Goal: Transaction & Acquisition: Purchase product/service

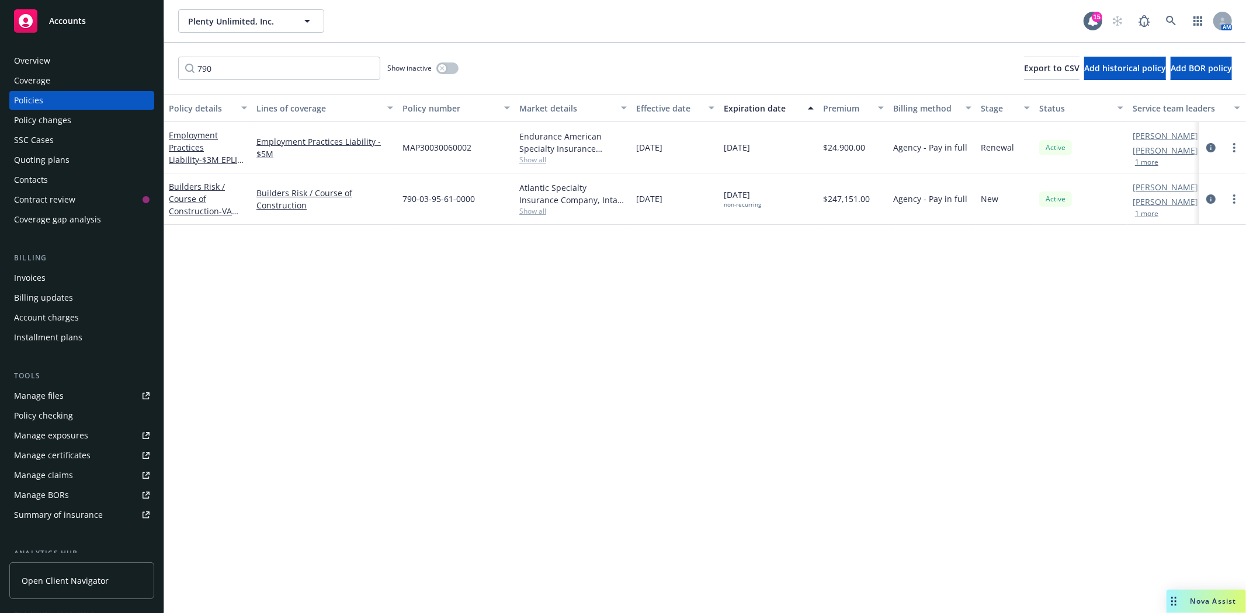
click at [54, 16] on span "Accounts" at bounding box center [67, 20] width 37 height 9
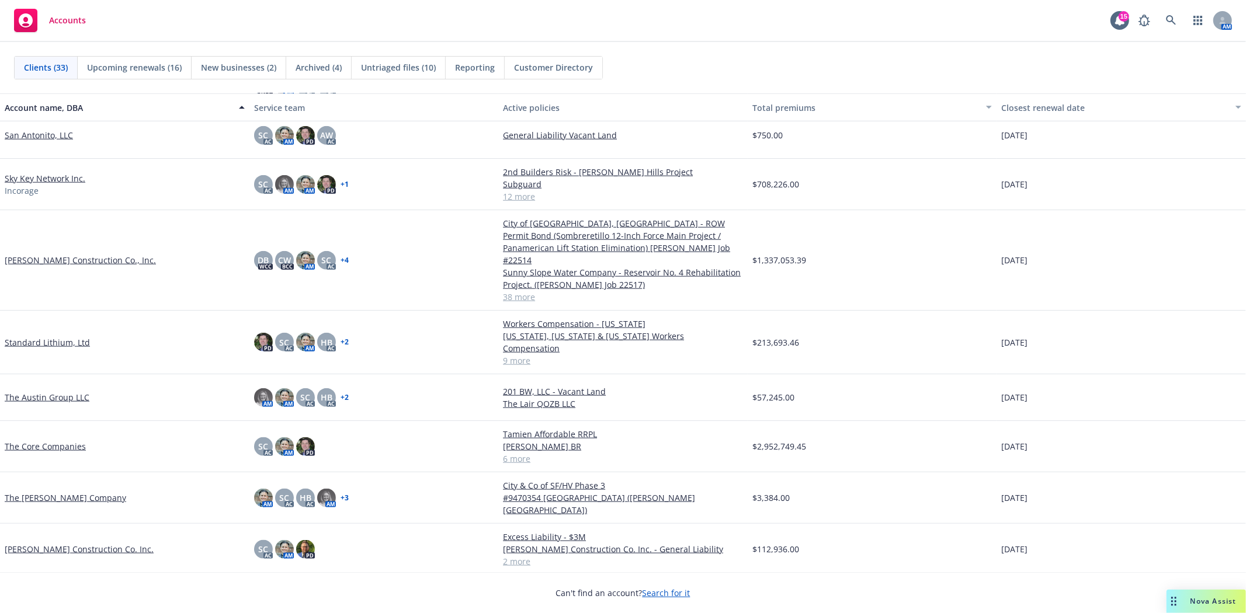
scroll to position [1103, 0]
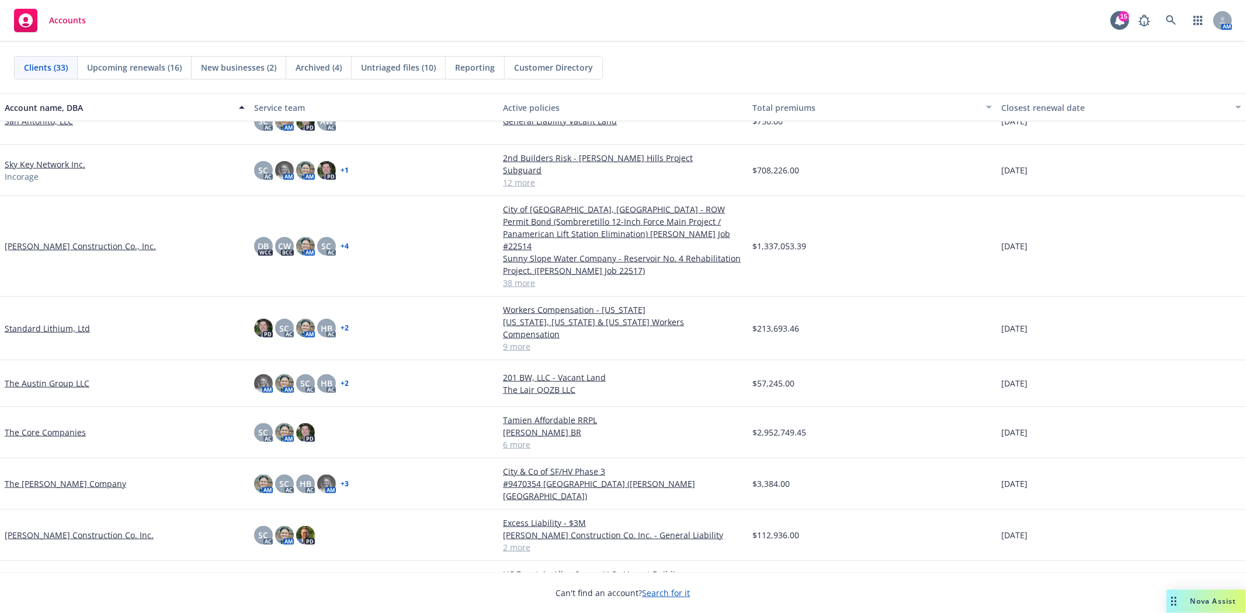
click at [41, 529] on link "T R Wurster Construction Co. Inc." at bounding box center [79, 535] width 149 height 12
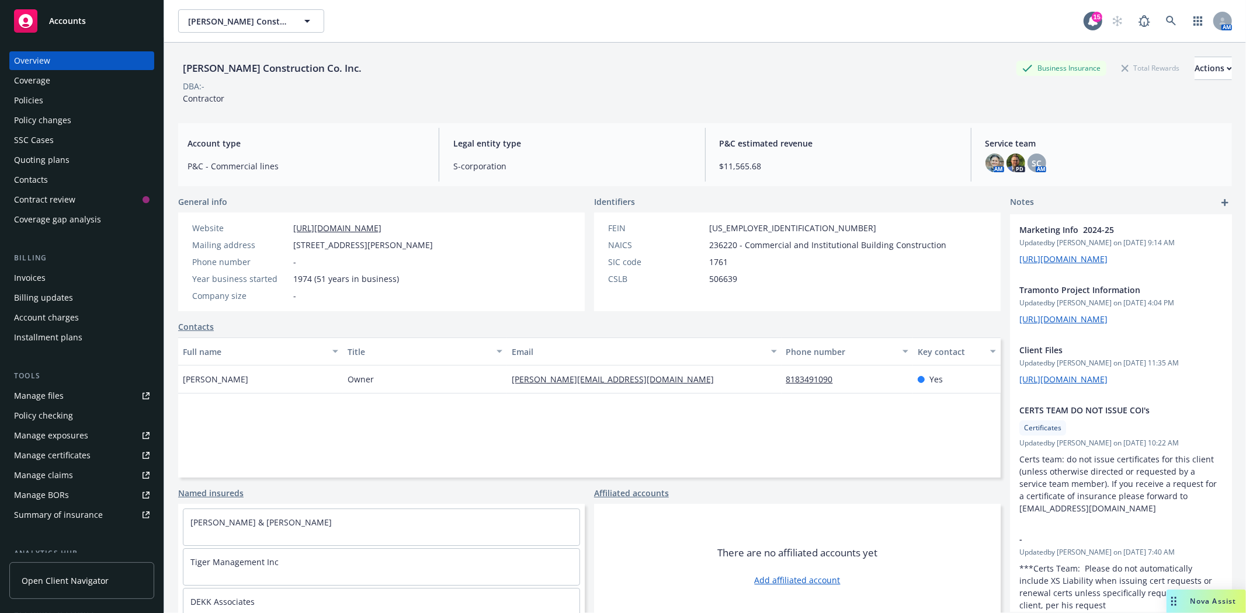
click at [38, 161] on div "Quoting plans" at bounding box center [41, 160] width 55 height 19
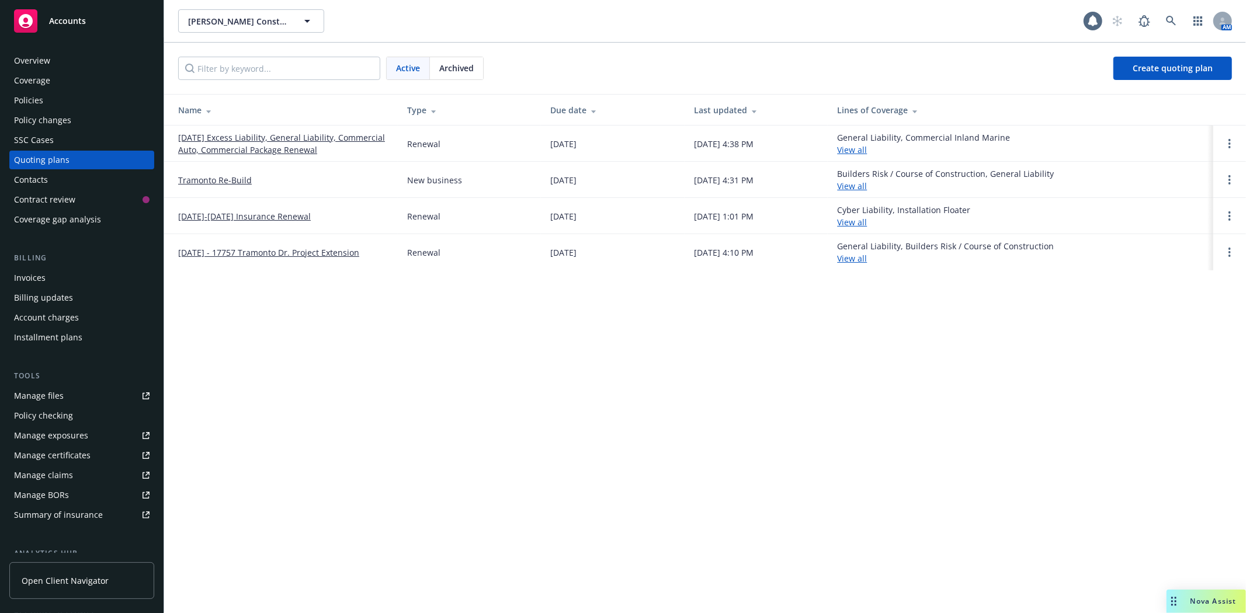
click at [217, 141] on link "11/21/25 Excess Liability, General Liability, Commercial Auto, Commercial Packa…" at bounding box center [283, 143] width 210 height 25
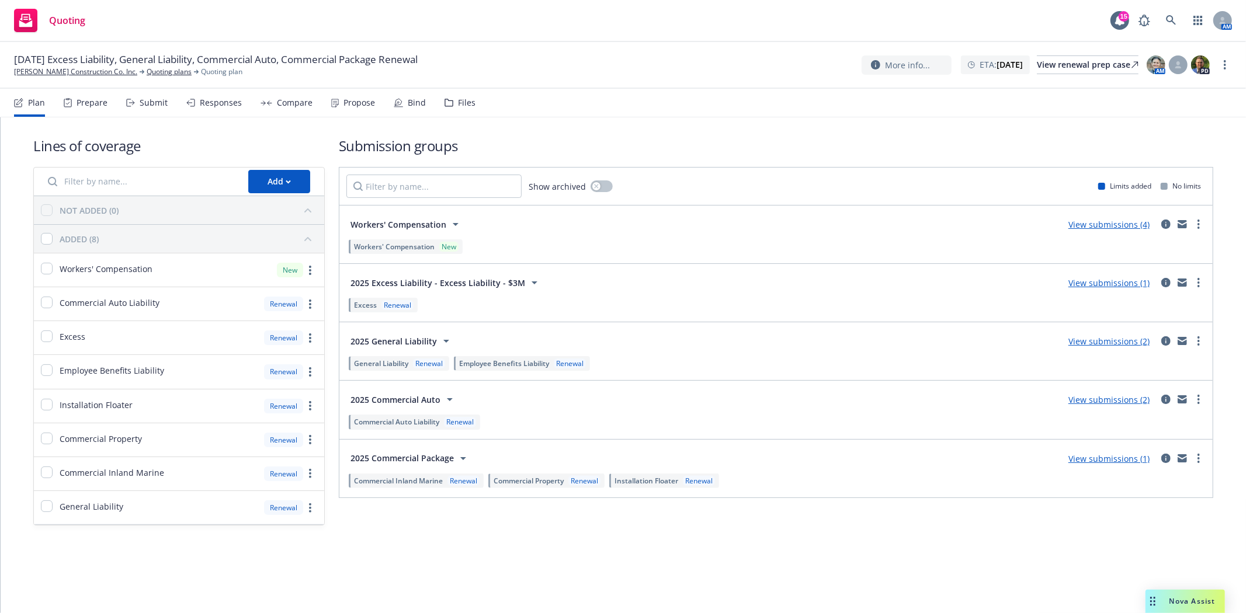
click at [1082, 226] on link "View submissions (4)" at bounding box center [1108, 224] width 81 height 11
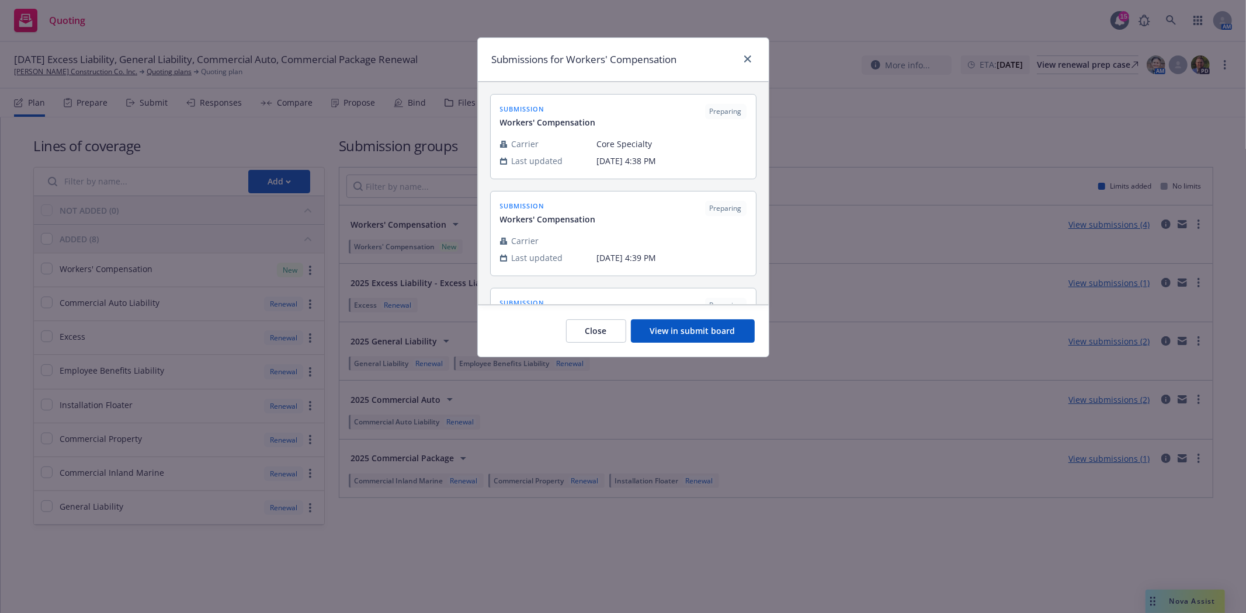
click at [597, 327] on button "Close" at bounding box center [596, 330] width 60 height 23
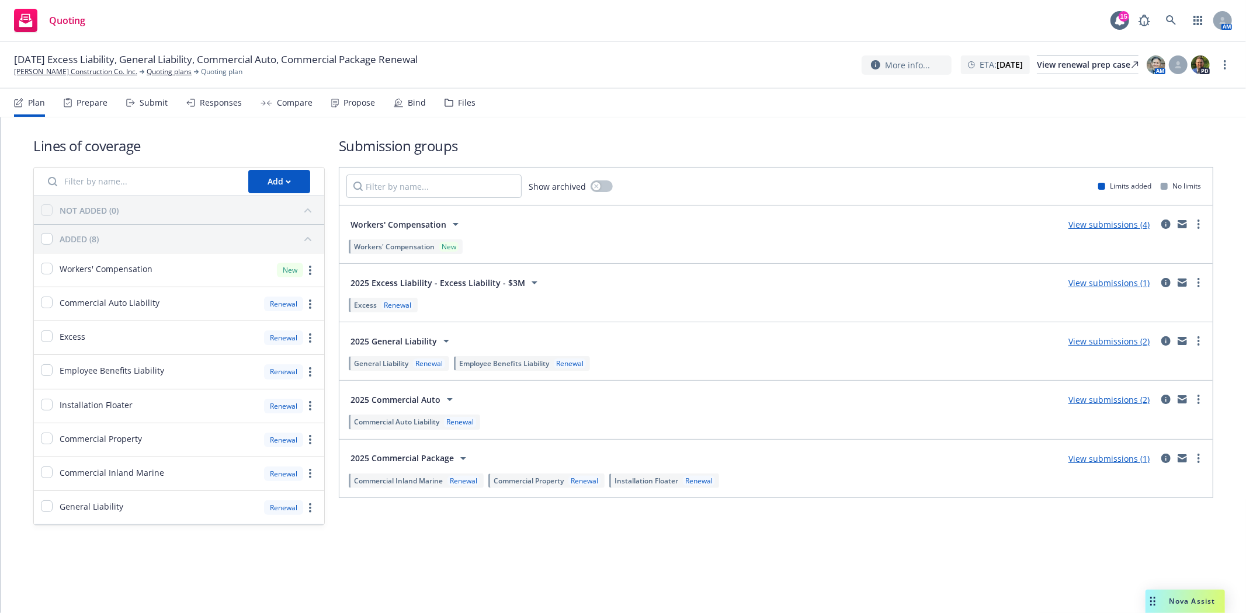
click at [399, 221] on span "Workers' Compensation" at bounding box center [398, 224] width 96 height 12
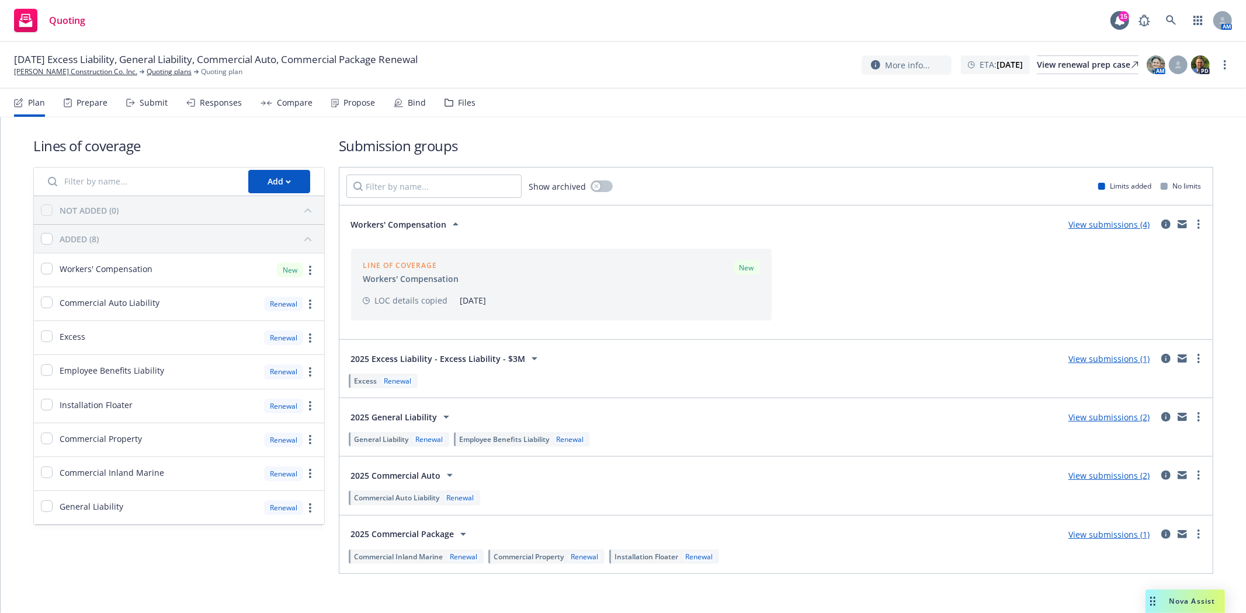
click at [399, 221] on span "Workers' Compensation" at bounding box center [398, 224] width 96 height 12
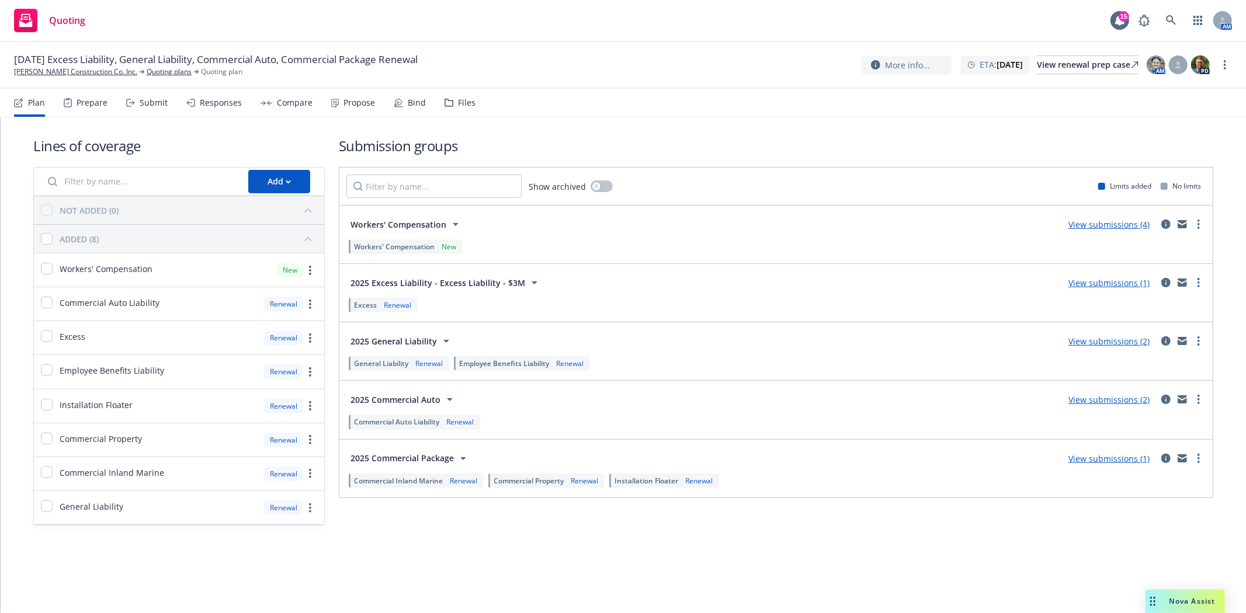
click at [384, 245] on span "Workers' Compensation" at bounding box center [394, 247] width 81 height 10
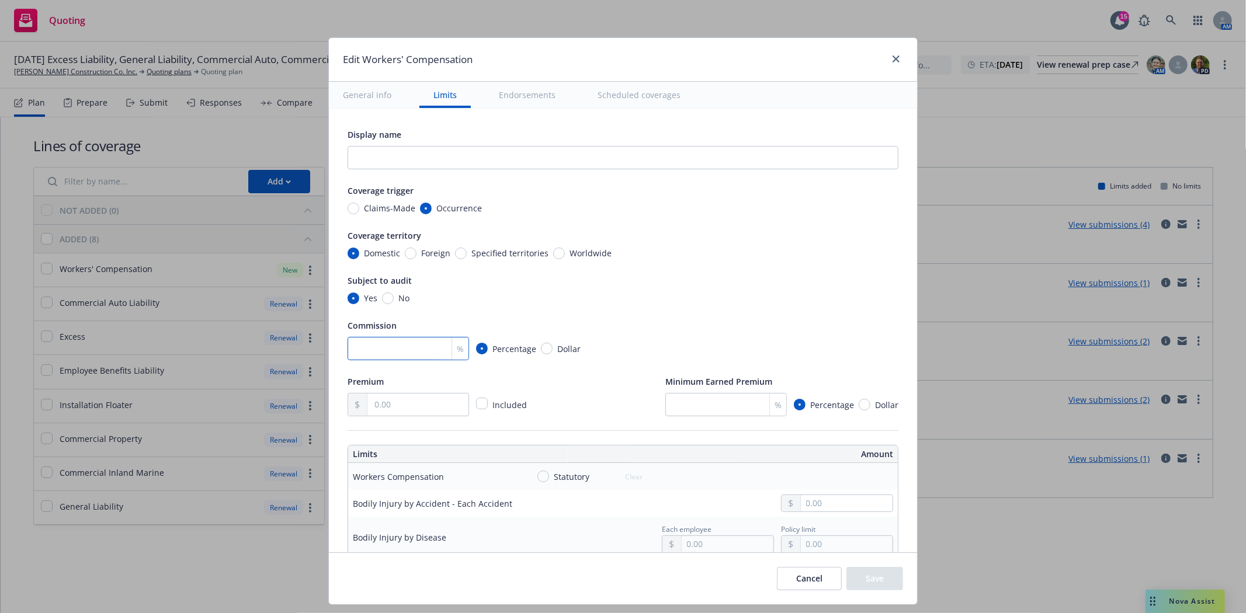
click at [393, 352] on input "number" at bounding box center [407, 348] width 121 height 23
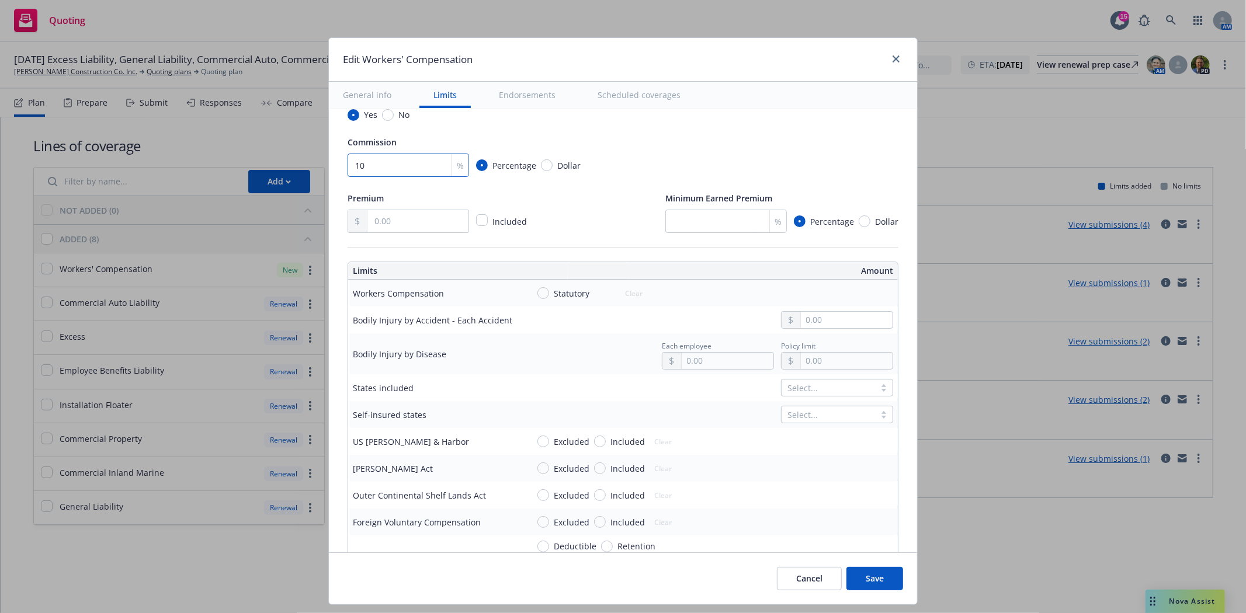
scroll to position [194, 0]
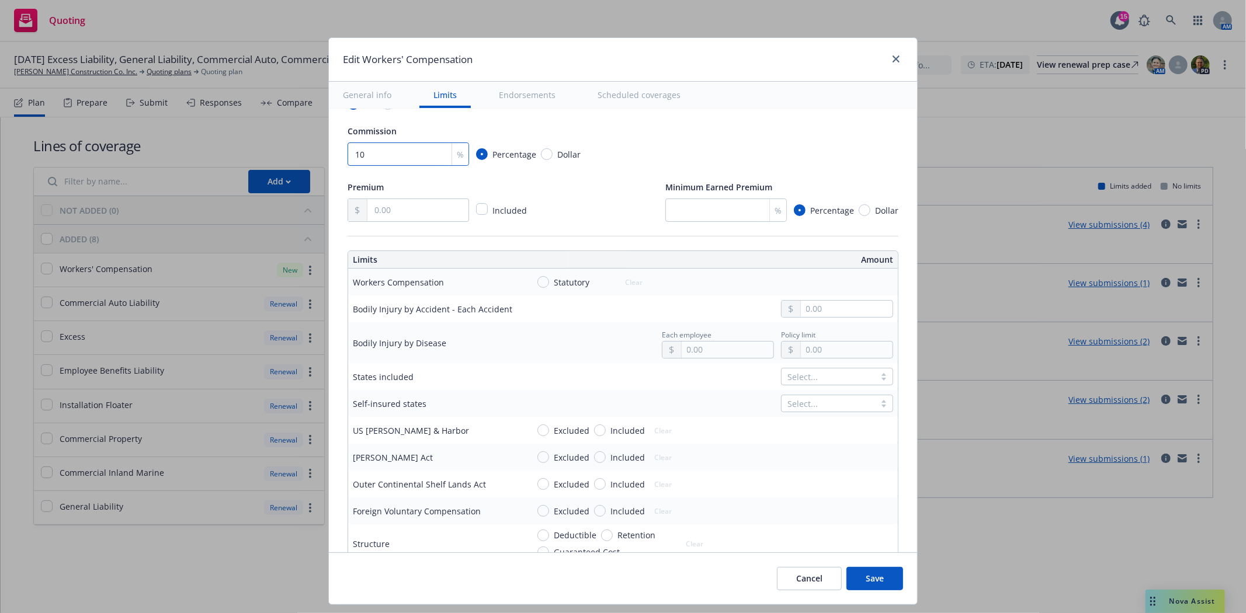
type input "10"
click at [537, 279] on input "Statutory" at bounding box center [543, 282] width 12 height 12
radio input "true"
click at [821, 312] on input "text" at bounding box center [847, 309] width 92 height 16
type input "1,000,000.00"
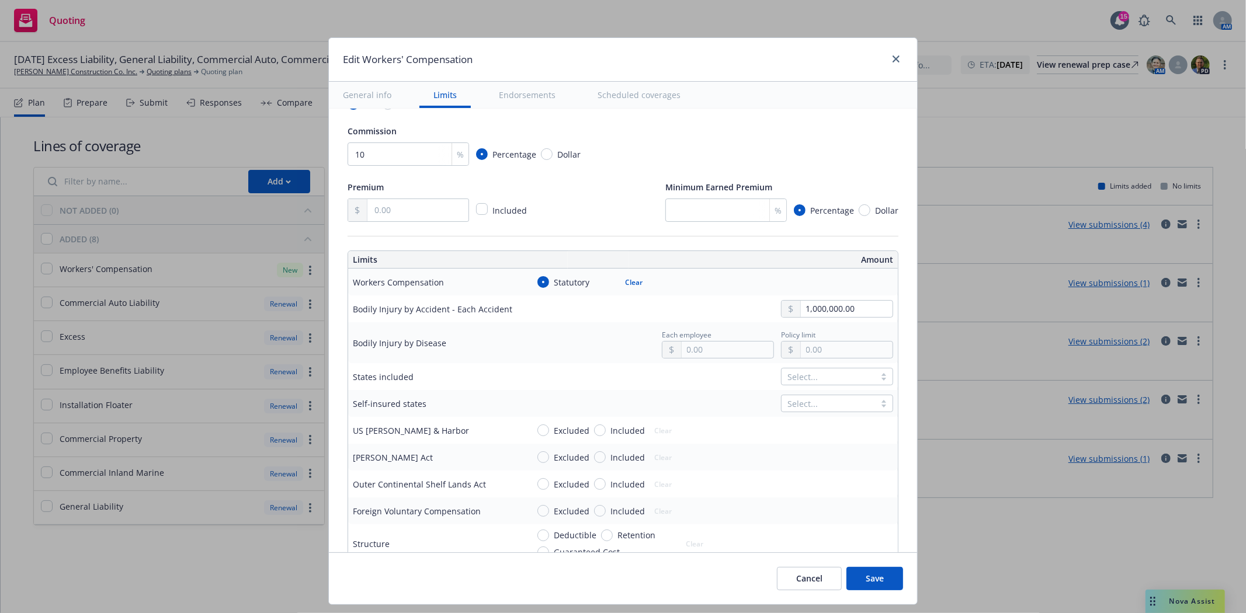
type input "1,000,000.00"
click at [708, 404] on button "$1,000,000.00" at bounding box center [711, 402] width 100 height 22
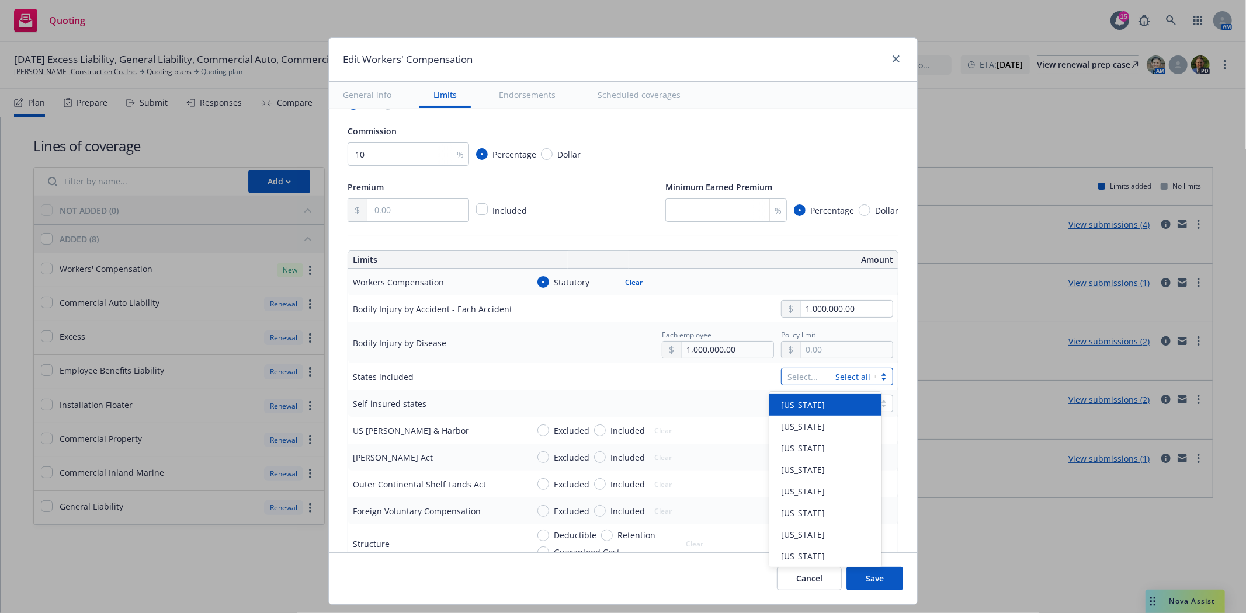
click at [810, 380] on div at bounding box center [808, 377] width 42 height 14
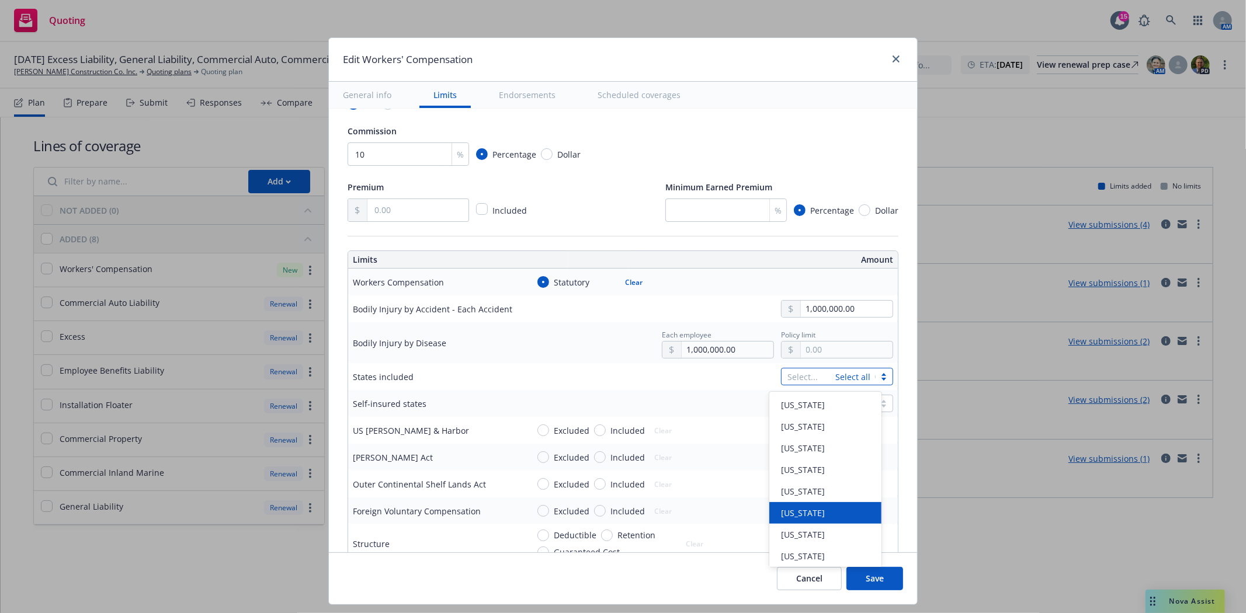
click at [811, 515] on span "California" at bounding box center [803, 513] width 44 height 12
click at [660, 374] on div "option California, selected. option Arizona focused, 5 of 58. 58 results availa…" at bounding box center [710, 377] width 365 height 18
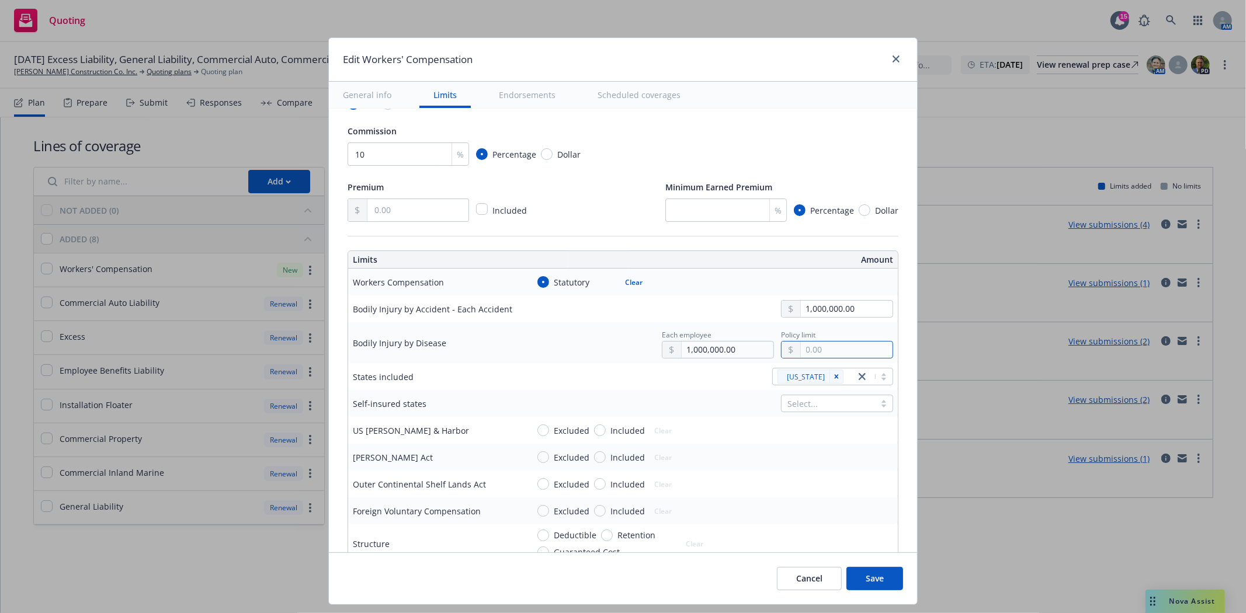
click at [804, 349] on input "text" at bounding box center [847, 350] width 92 height 16
type input "1,000,000.00"
click at [809, 405] on button "$1,000,000.00" at bounding box center [830, 402] width 100 height 22
click at [537, 432] on input "Excluded" at bounding box center [543, 431] width 12 height 12
radio input "true"
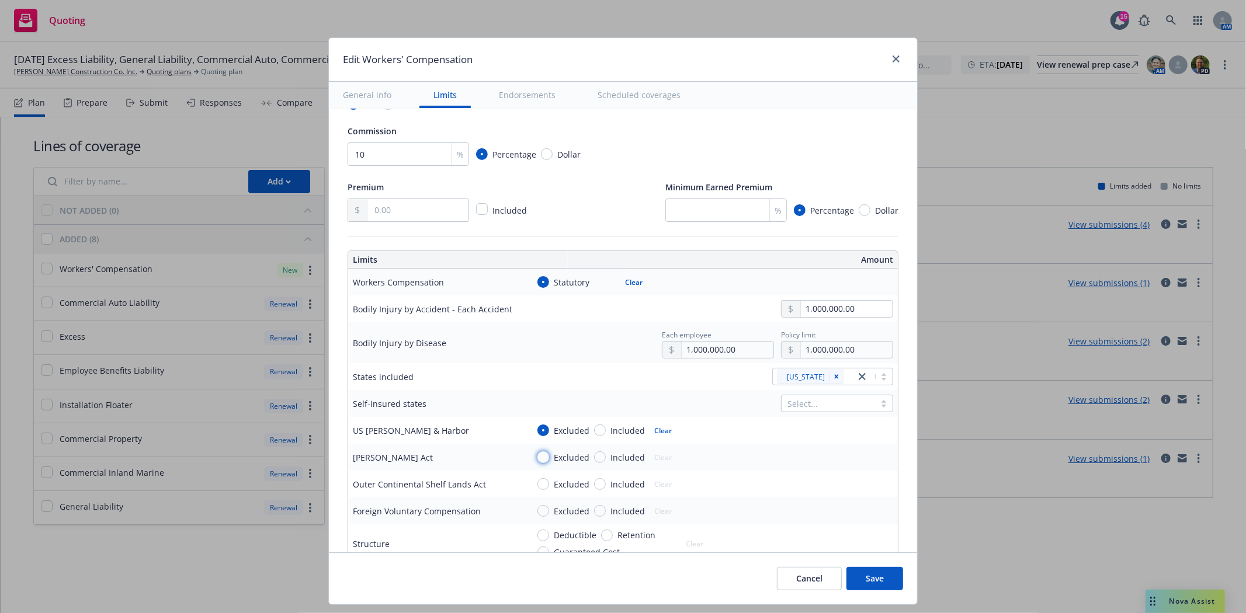
click at [537, 461] on input "Excluded" at bounding box center [543, 457] width 12 height 12
radio input "true"
click at [537, 488] on input "Excluded" at bounding box center [543, 484] width 12 height 12
radio input "true"
click at [537, 516] on div "Excluded" at bounding box center [563, 511] width 52 height 12
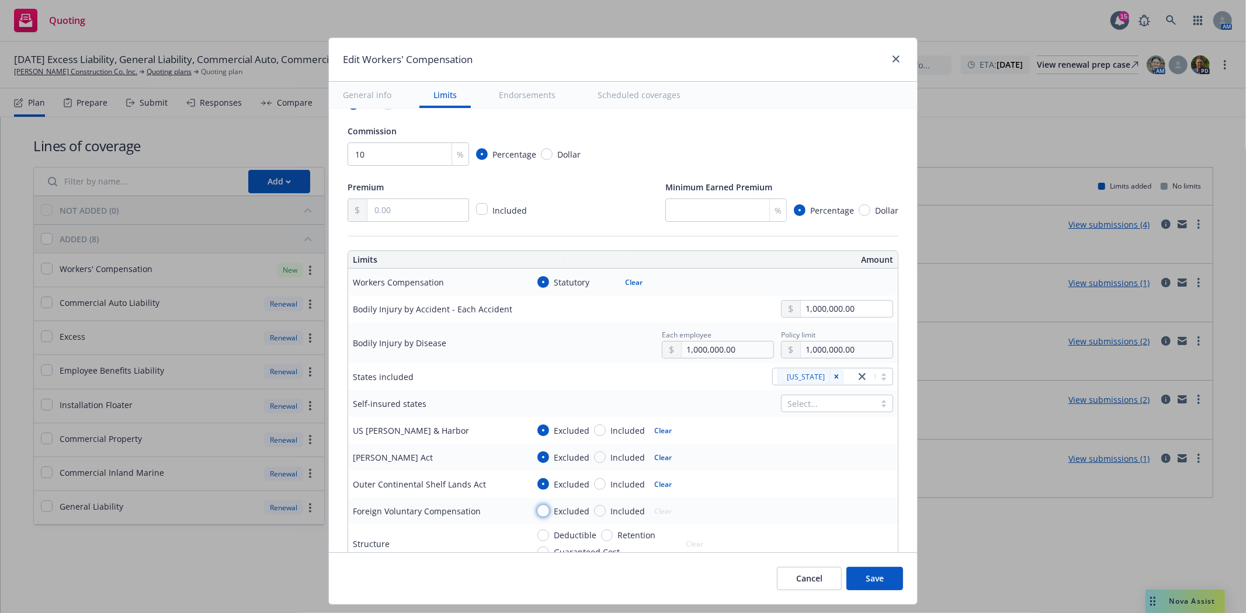
click at [537, 516] on input "Excluded" at bounding box center [543, 511] width 12 height 12
radio input "true"
click at [537, 540] on input "Deductible" at bounding box center [543, 536] width 12 height 12
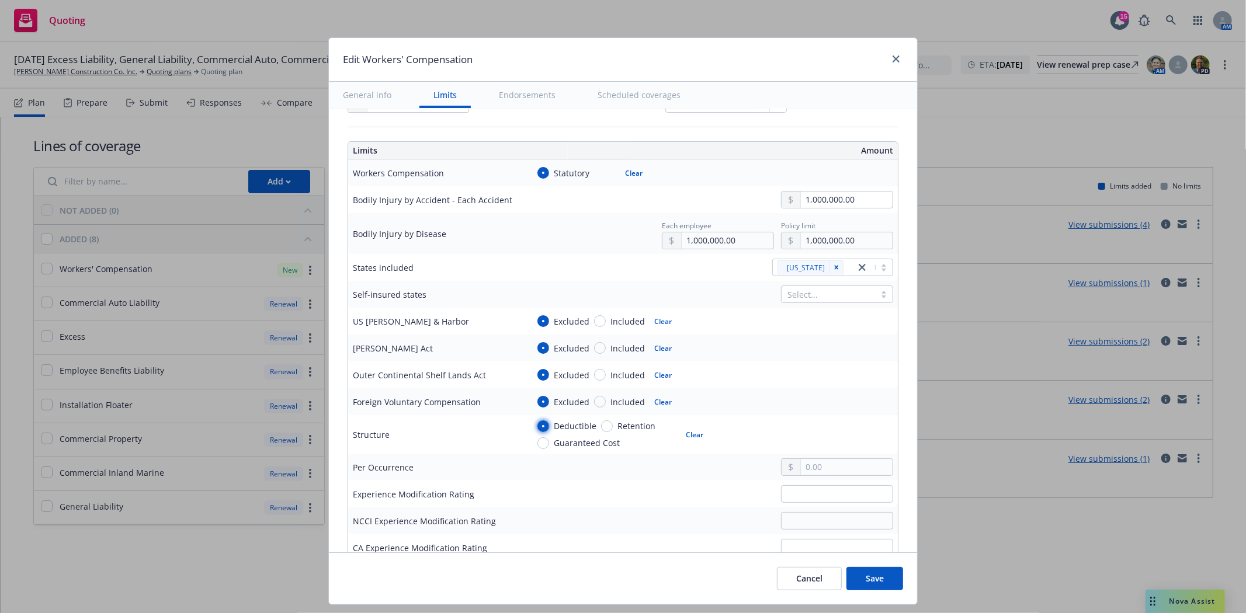
scroll to position [324, 0]
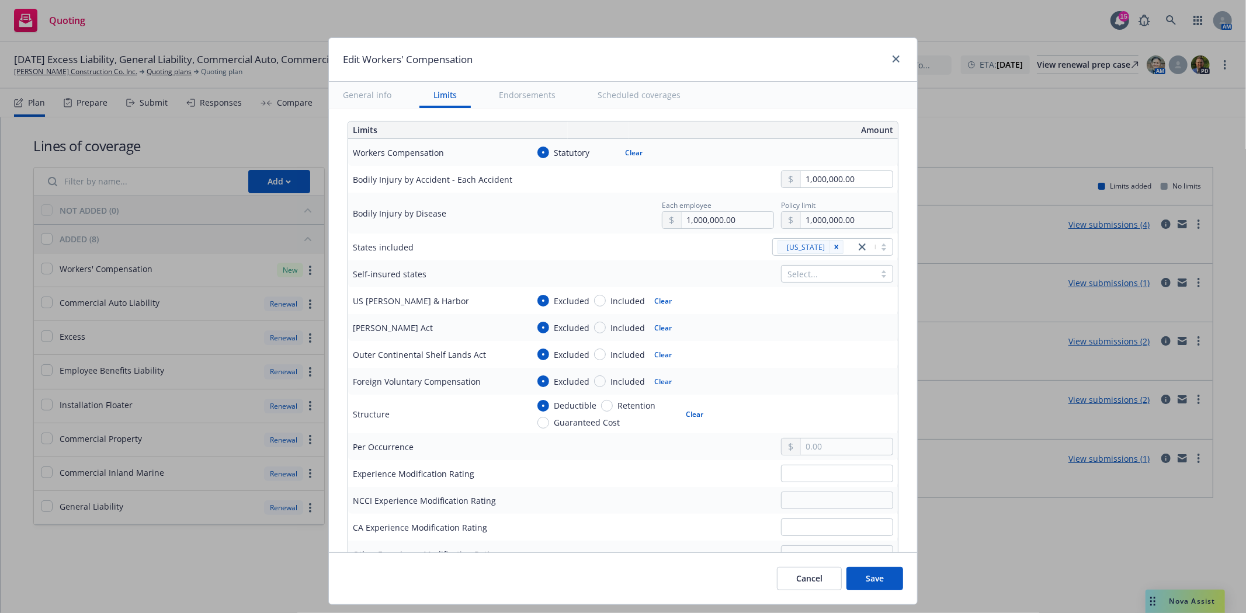
click at [680, 416] on button "Clear" at bounding box center [695, 414] width 32 height 16
radio input "false"
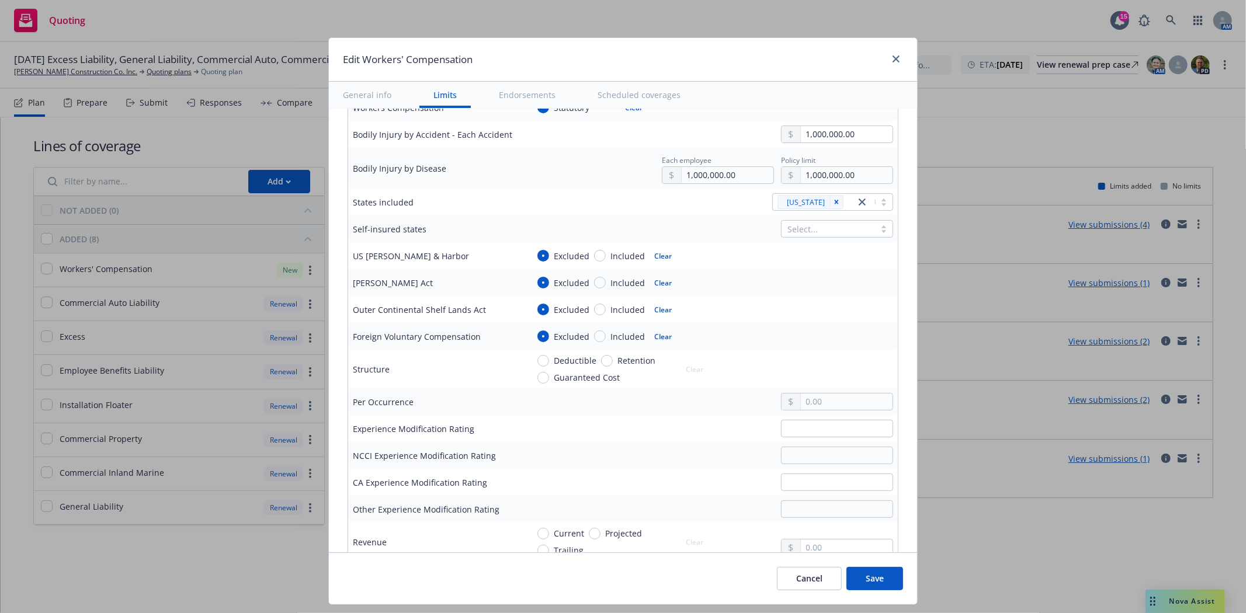
scroll to position [389, 0]
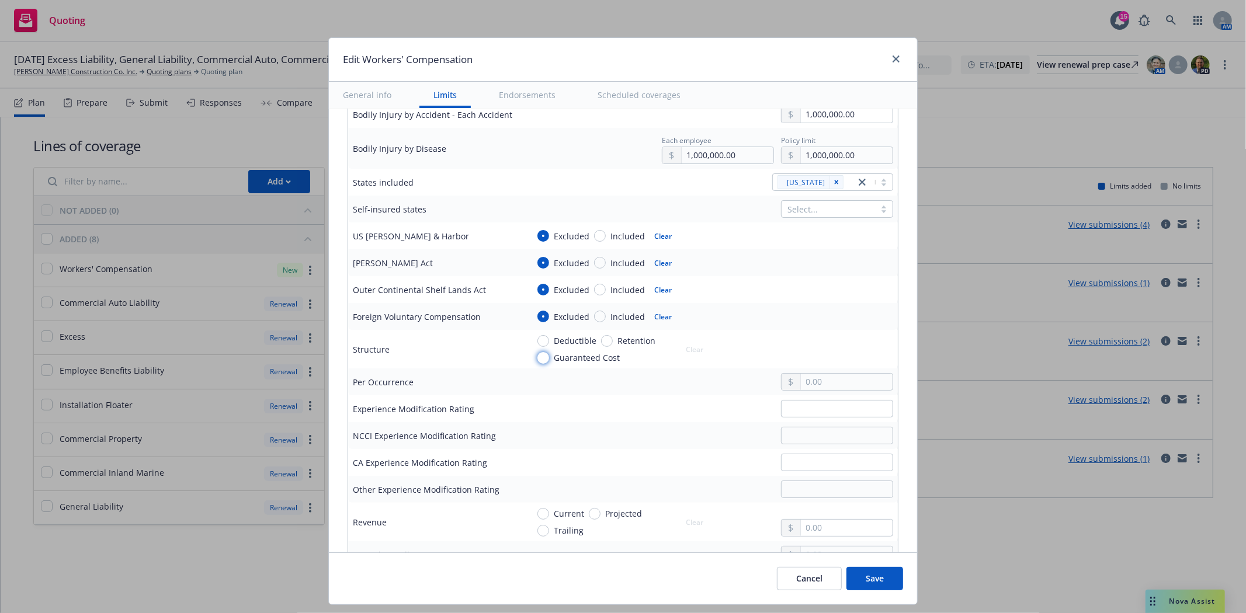
click at [538, 359] on input "Guaranteed Cost" at bounding box center [543, 358] width 12 height 12
radio input "true"
click at [784, 411] on input "text" at bounding box center [837, 409] width 112 height 18
type input "110"
click at [717, 428] on div at bounding box center [710, 436] width 365 height 18
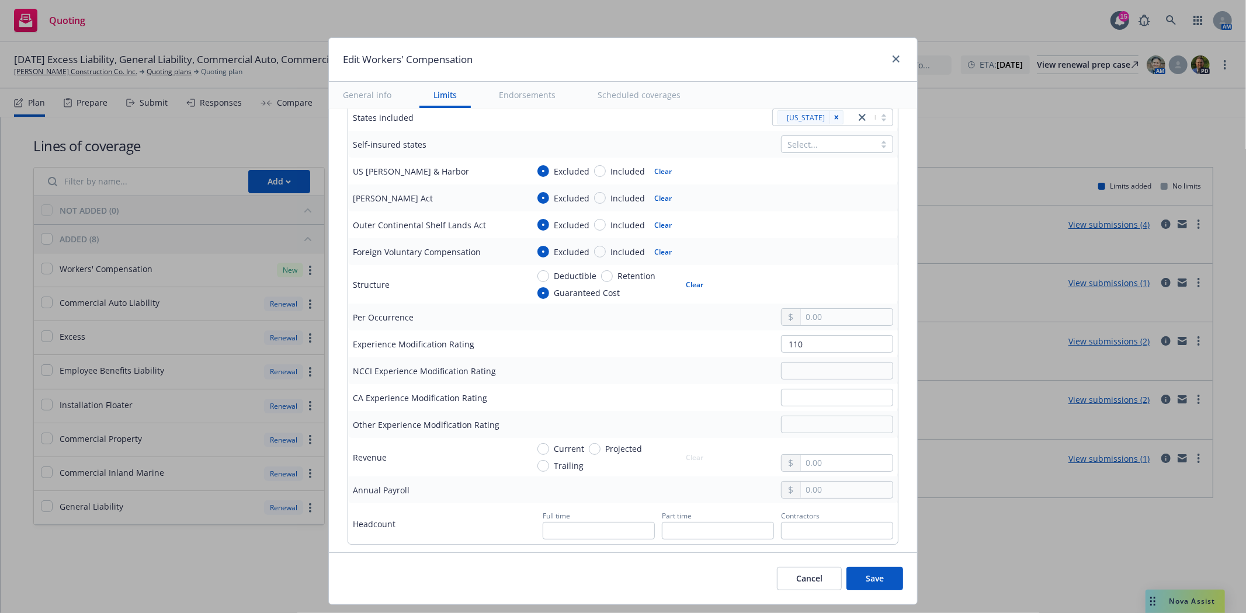
scroll to position [519, 0]
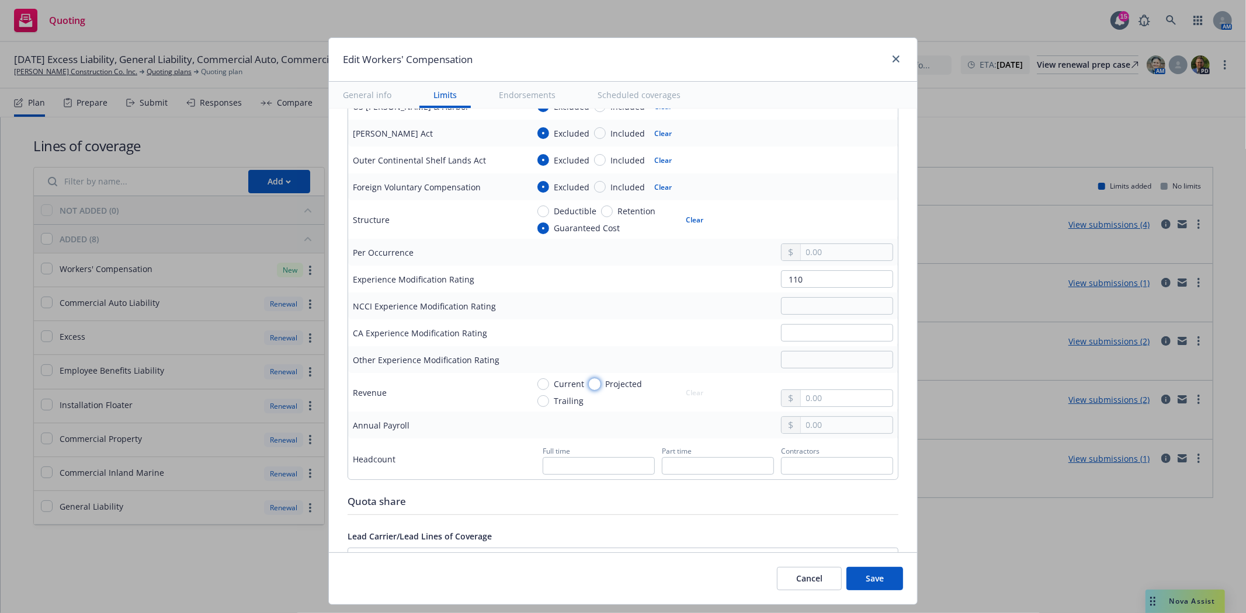
click at [589, 385] on input "Projected" at bounding box center [595, 384] width 12 height 12
click at [808, 426] on input "text" at bounding box center [847, 425] width 92 height 16
click at [690, 393] on button "Clear" at bounding box center [695, 392] width 32 height 16
radio input "false"
click at [807, 425] on input "text" at bounding box center [847, 425] width 92 height 16
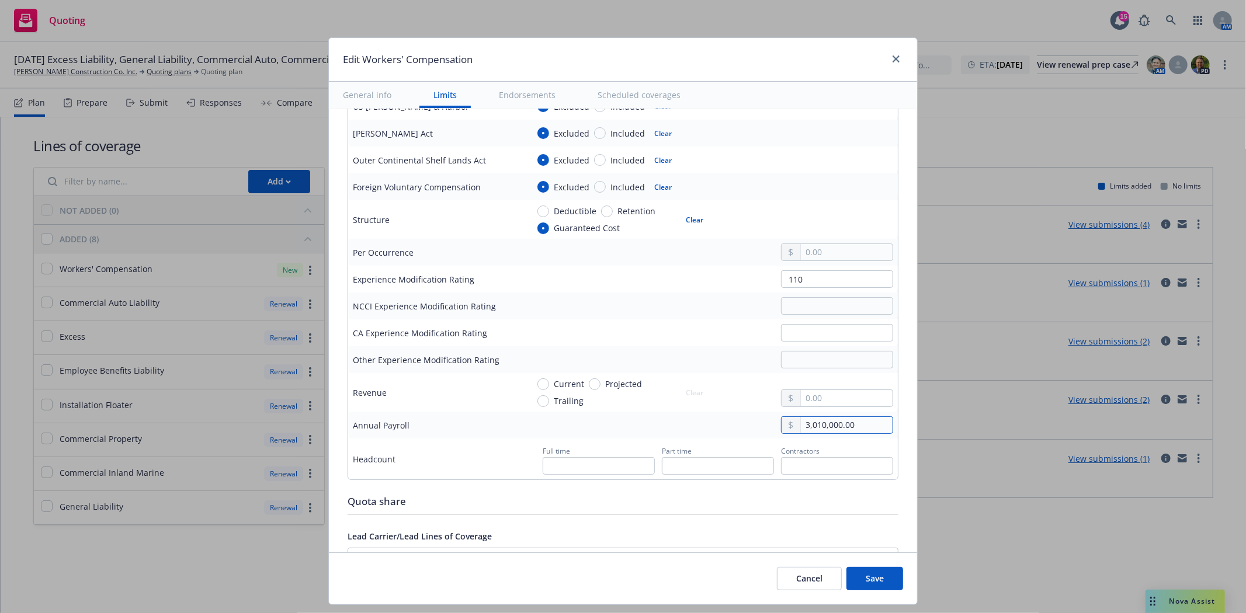
type input "3,010,000.00"
click at [703, 434] on div "3,010,000.00" at bounding box center [710, 425] width 365 height 18
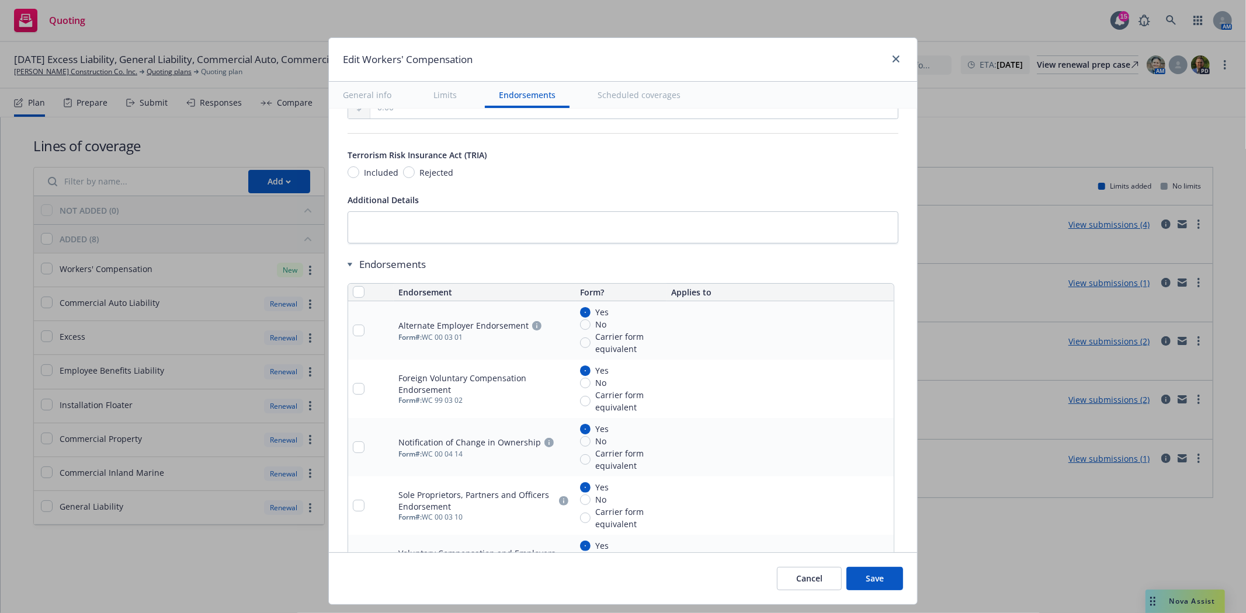
scroll to position [1103, 0]
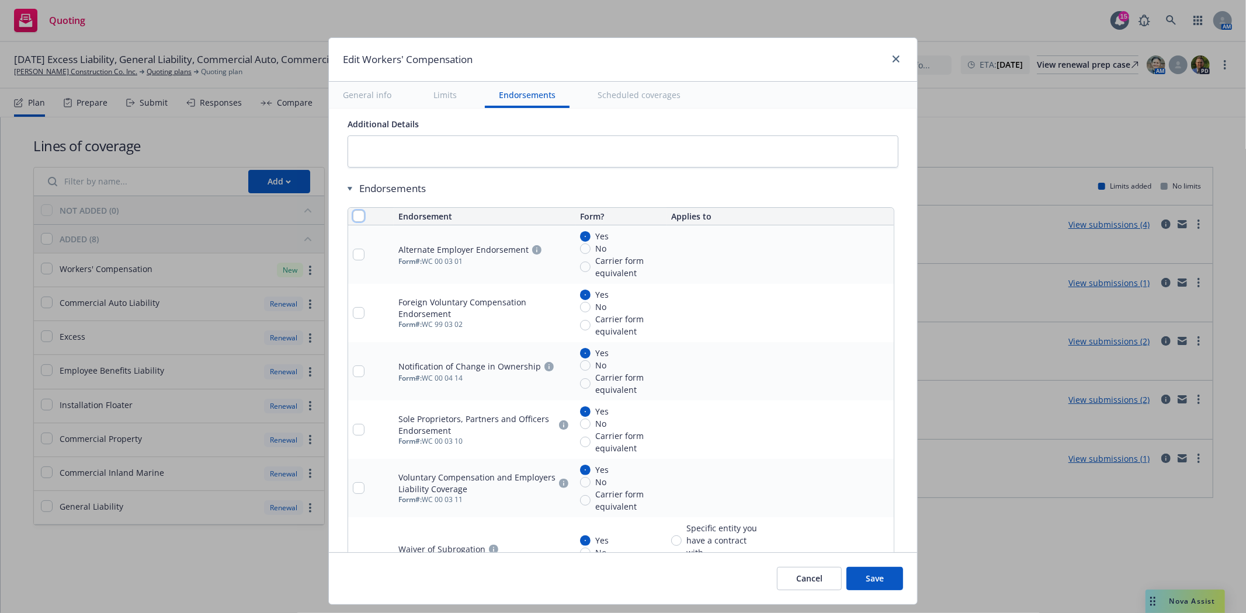
click at [356, 217] on input "checkbox" at bounding box center [359, 216] width 12 height 12
checkbox input "true"
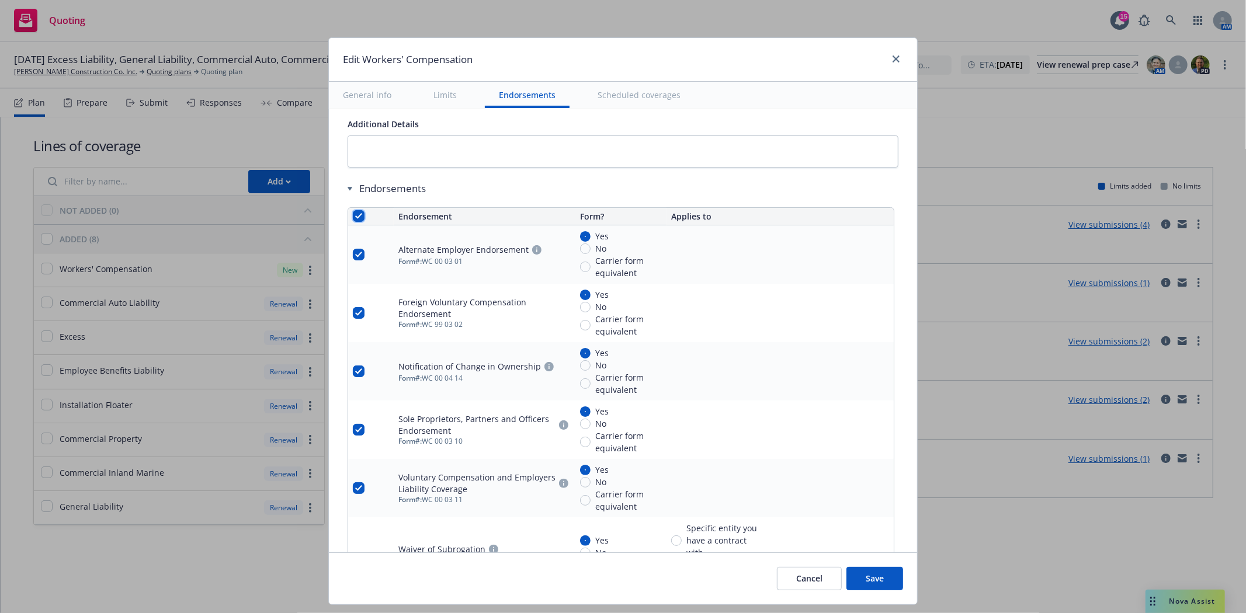
checkbox input "true"
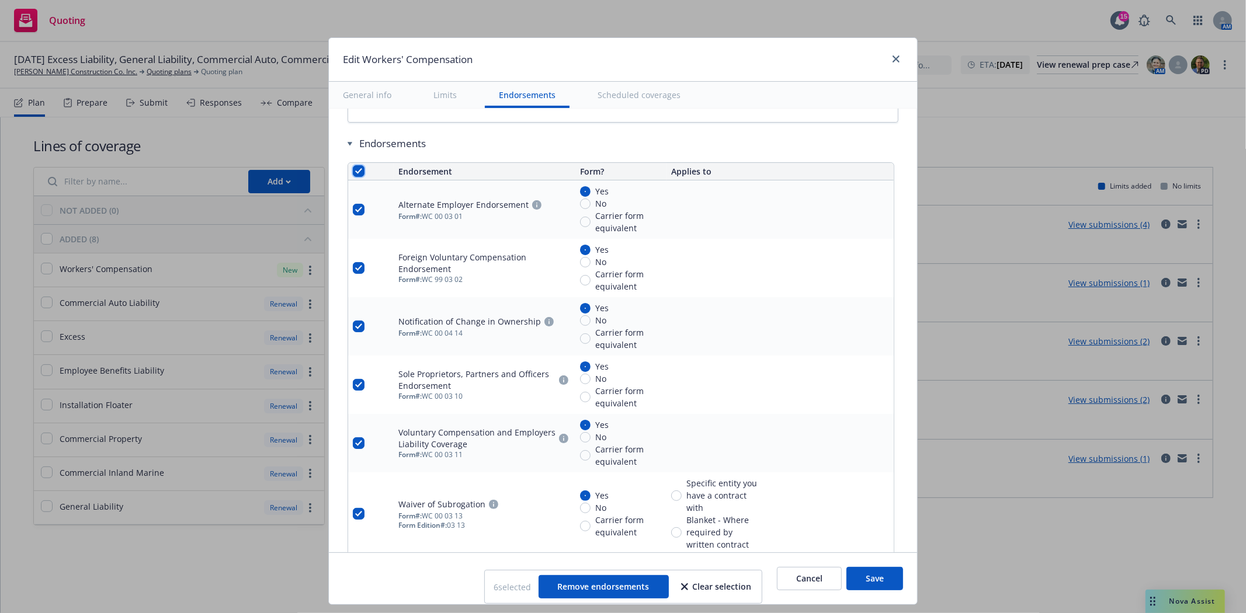
scroll to position [1168, 0]
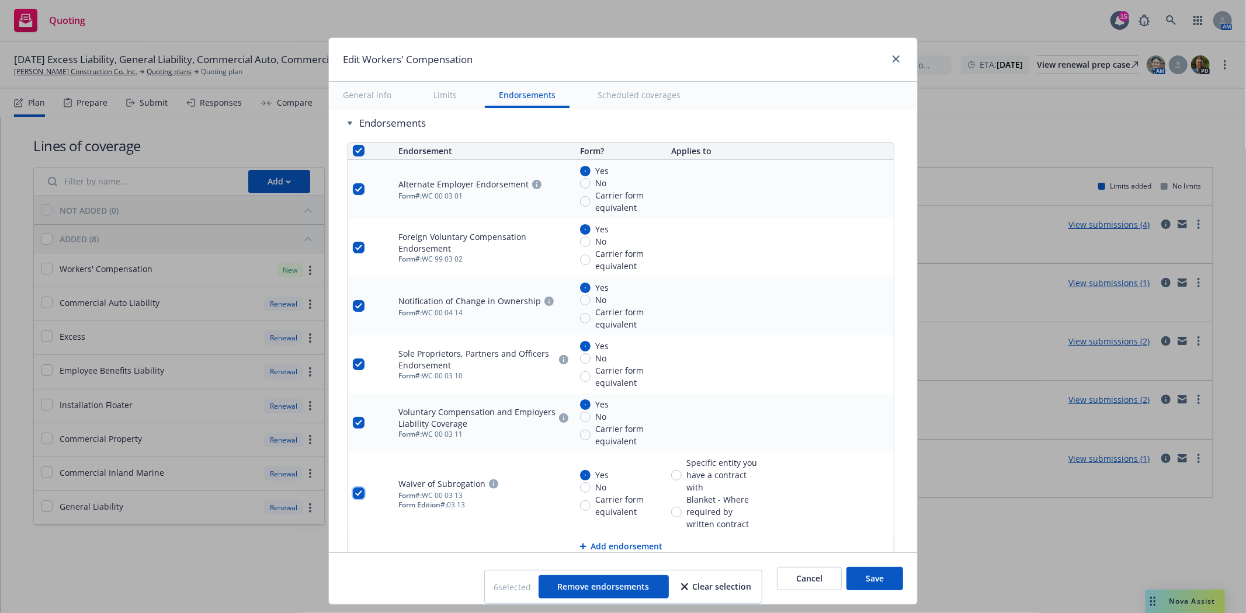
click at [353, 495] on input "checkbox" at bounding box center [359, 494] width 12 height 12
checkbox input "false"
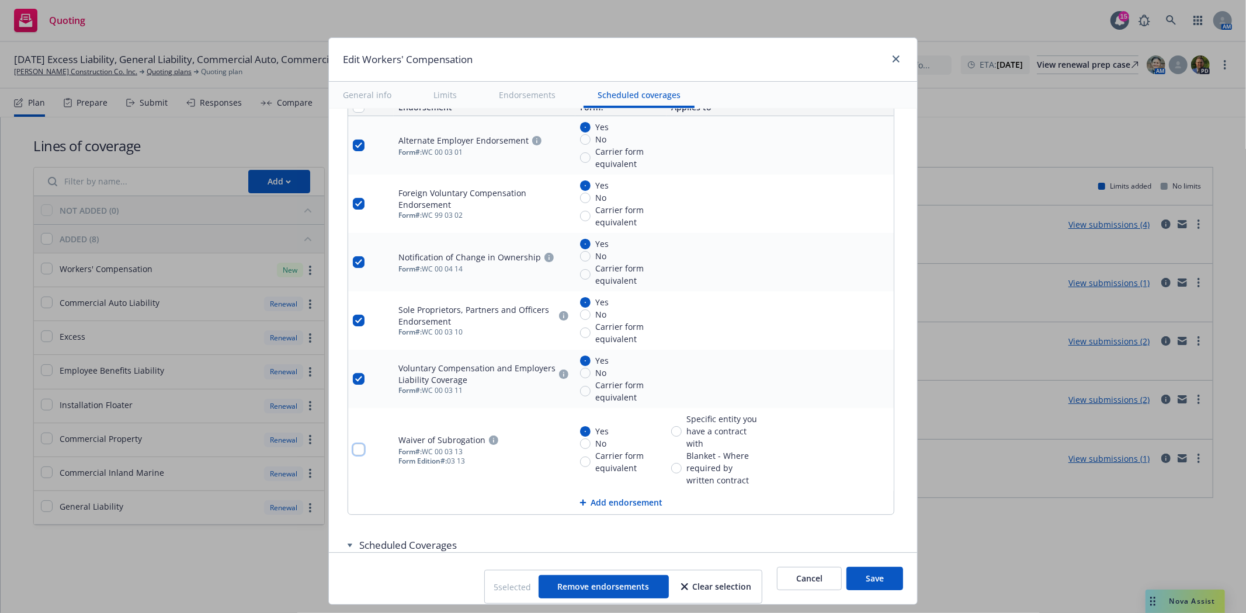
scroll to position [1233, 0]
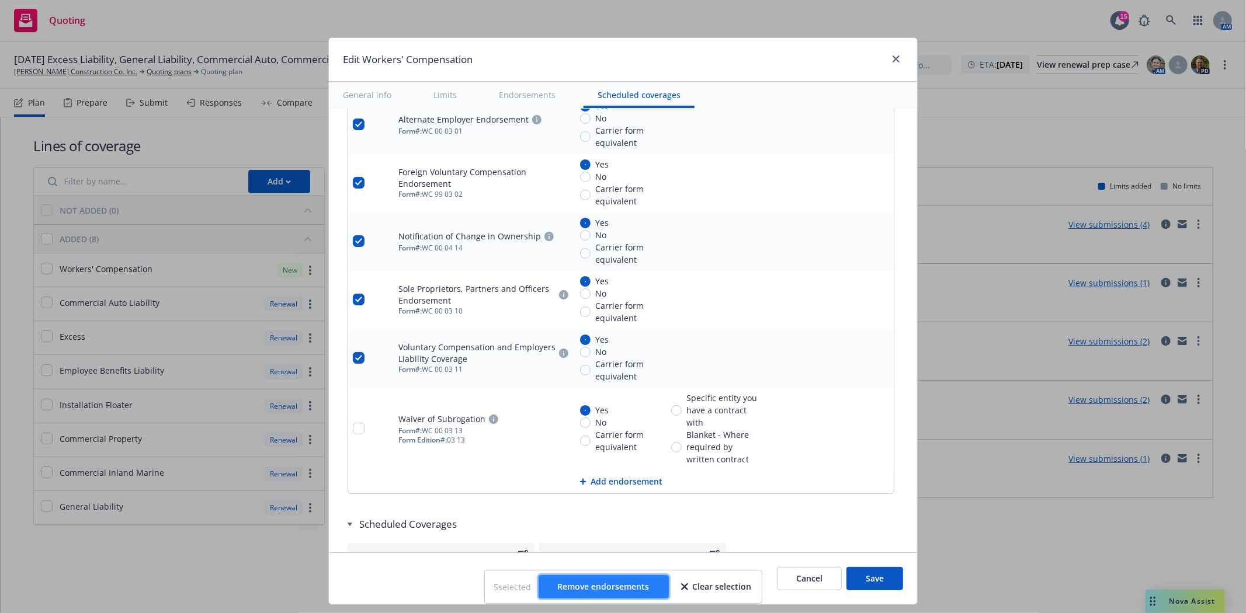
click at [611, 589] on span "Remove endorsements" at bounding box center [604, 586] width 92 height 11
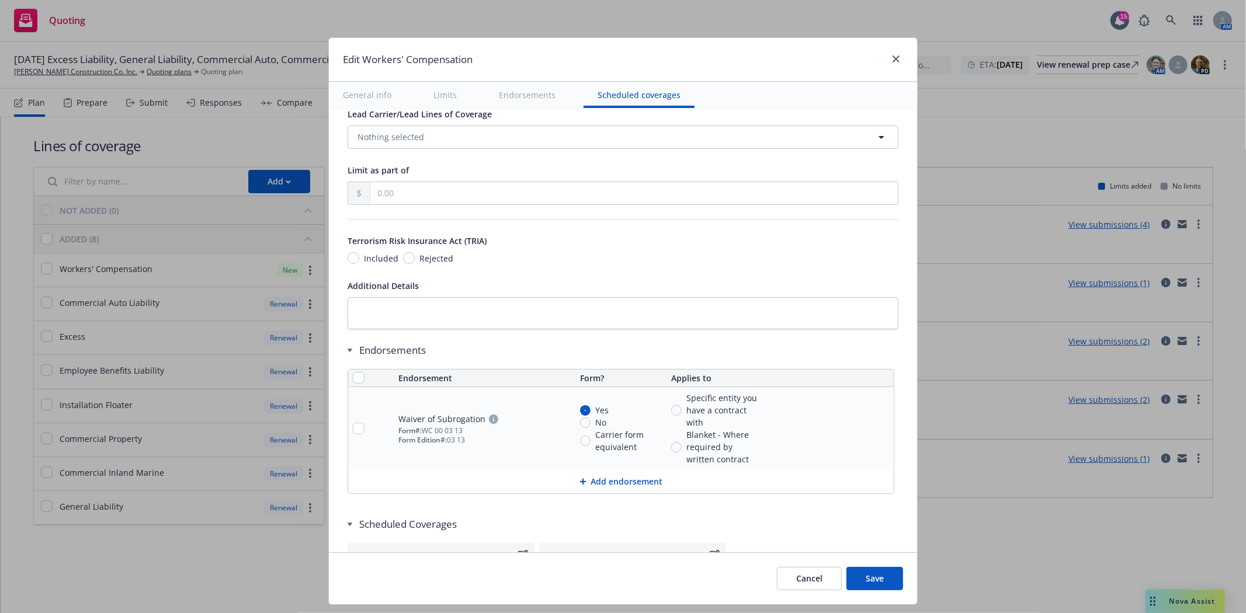
click at [602, 480] on button "Add endorsement" at bounding box center [620, 481] width 545 height 23
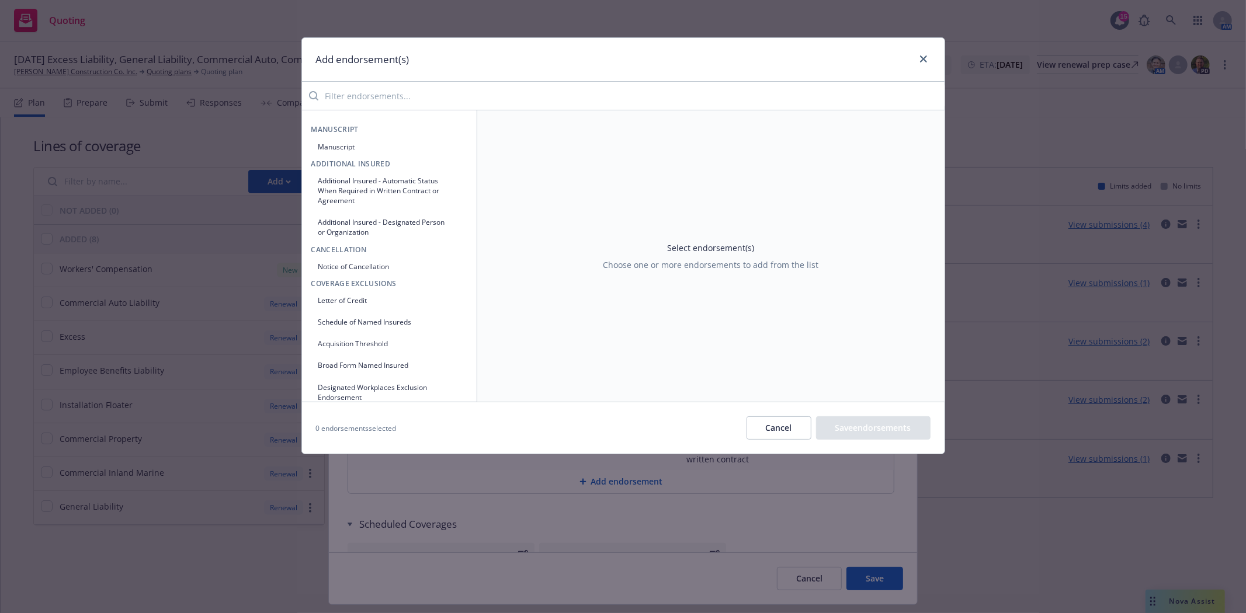
click at [356, 103] on input "search" at bounding box center [631, 95] width 626 height 23
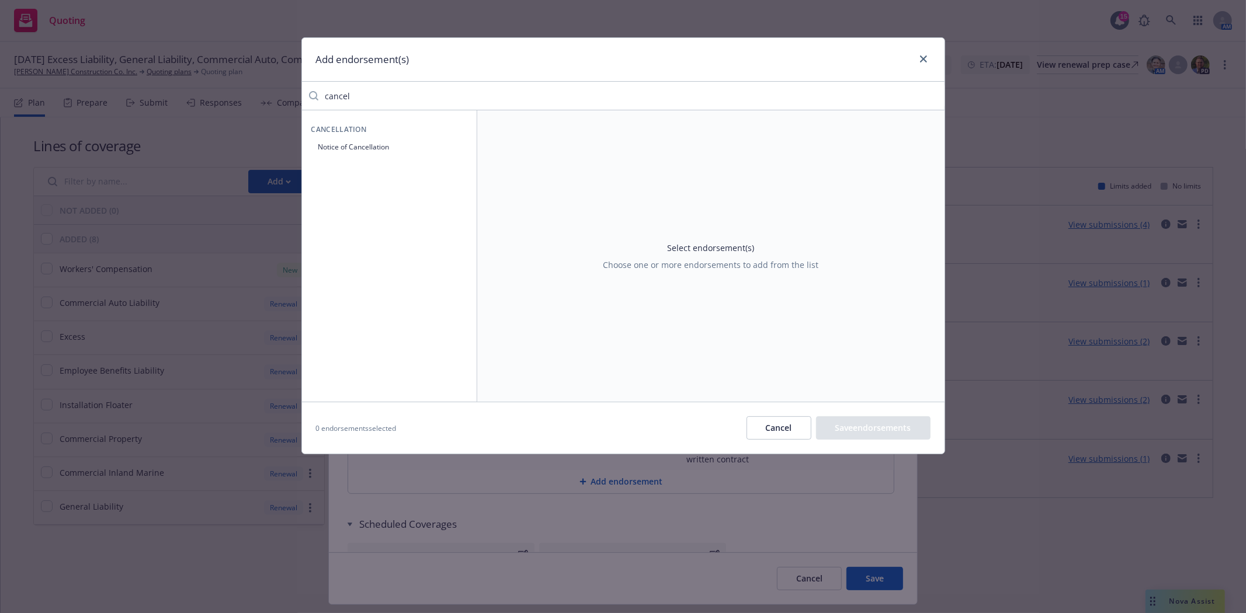
type input "cancel"
click at [364, 144] on button "Notice of Cancellation" at bounding box center [389, 146] width 156 height 19
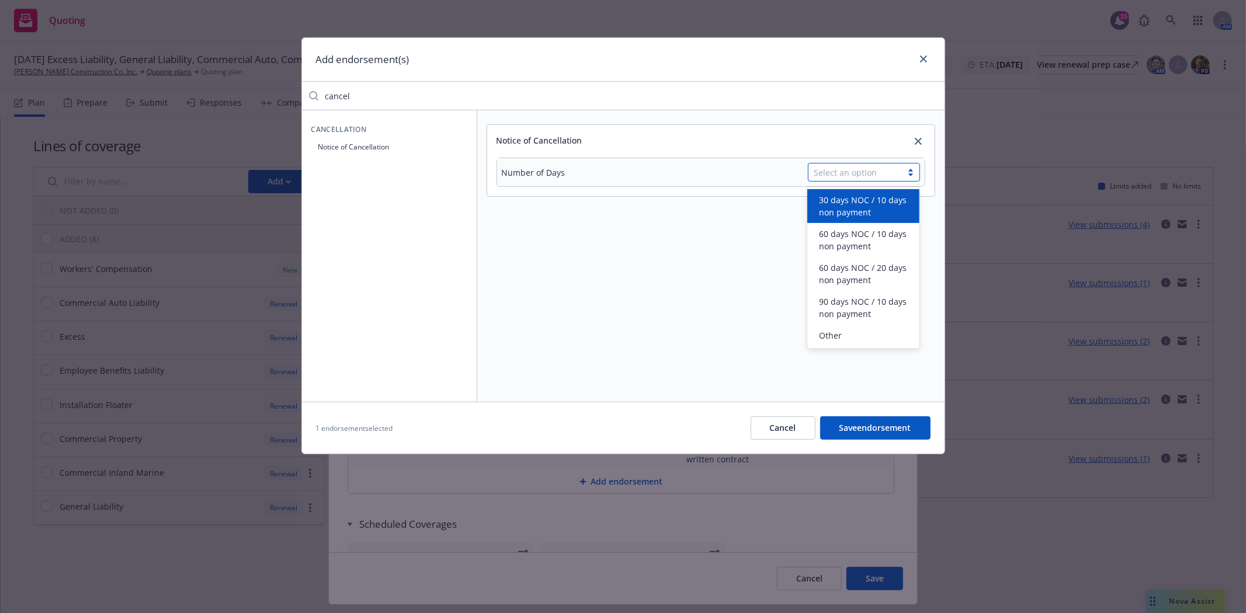
click at [889, 175] on div "Select an option" at bounding box center [855, 172] width 82 height 12
click at [889, 204] on span "30 days NOC / 10 days non payment" at bounding box center [865, 206] width 93 height 25
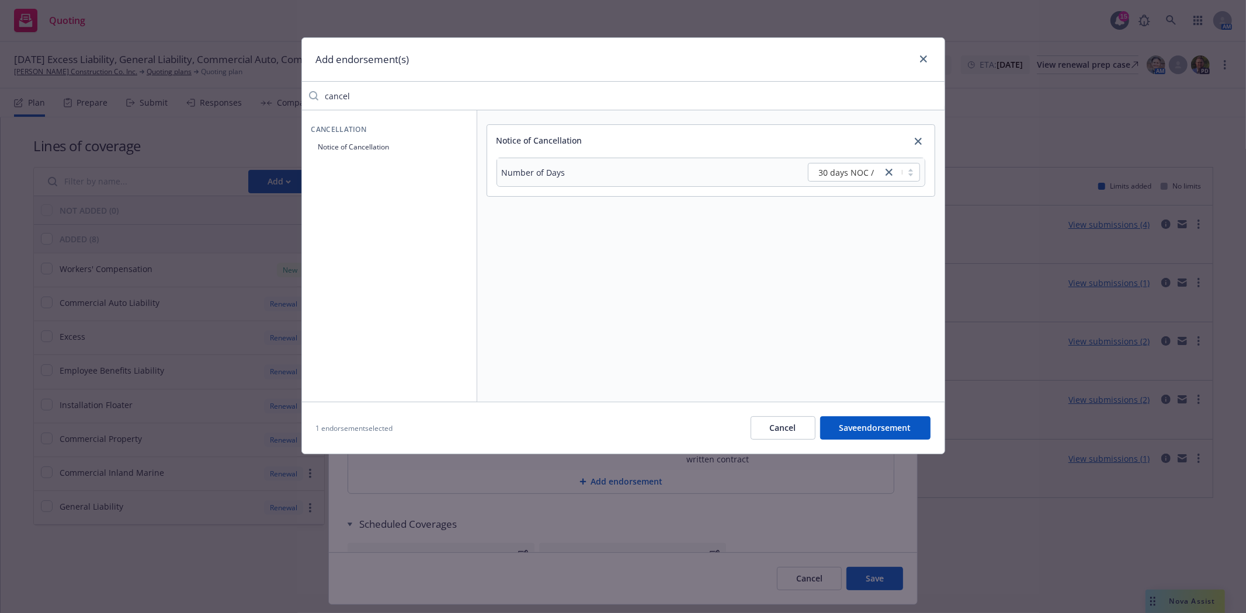
click at [866, 430] on button "Save endorsement" at bounding box center [875, 427] width 110 height 23
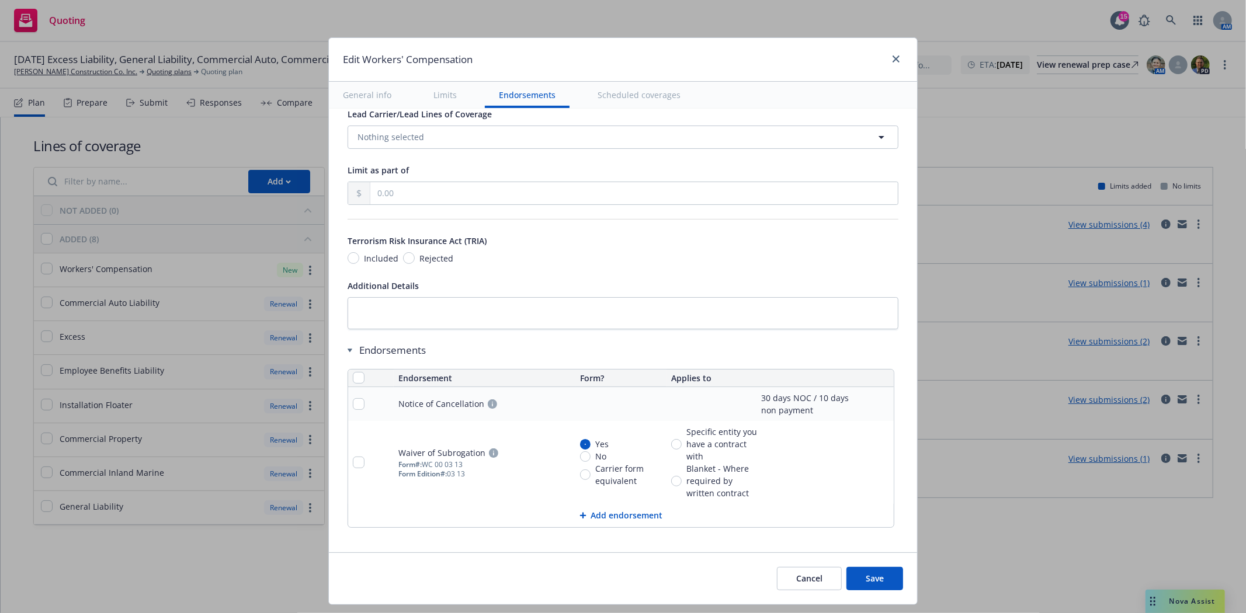
drag, startPoint x: 869, startPoint y: 572, endPoint x: 657, endPoint y: 569, distance: 212.0
click at [657, 569] on div "Cancel Save" at bounding box center [623, 578] width 588 height 52
click at [866, 579] on button "Save" at bounding box center [874, 578] width 57 height 23
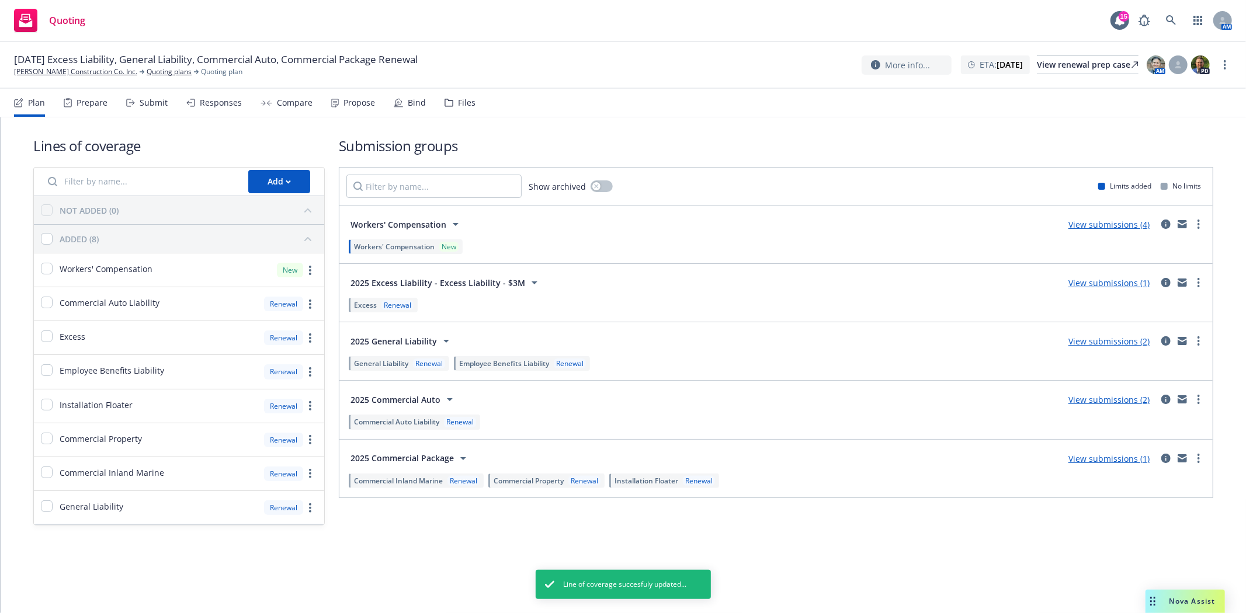
click at [133, 106] on icon at bounding box center [130, 103] width 9 height 8
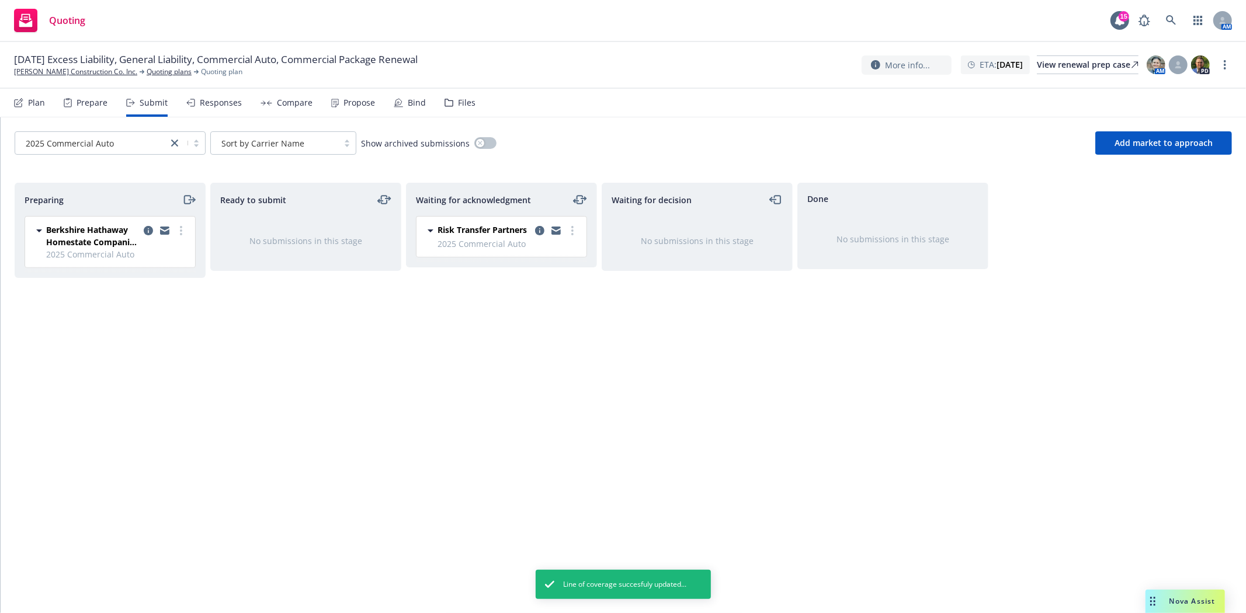
click at [127, 134] on div "2025 Commercial Auto" at bounding box center [91, 143] width 152 height 19
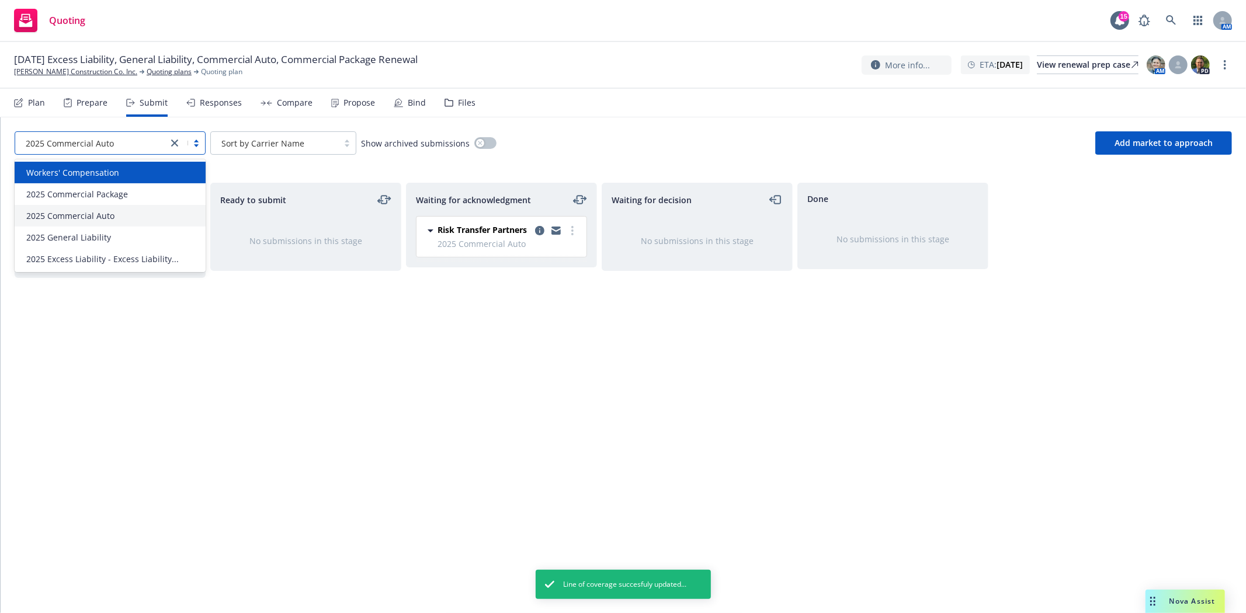
click at [123, 168] on div "Workers' Compensation" at bounding box center [110, 172] width 177 height 12
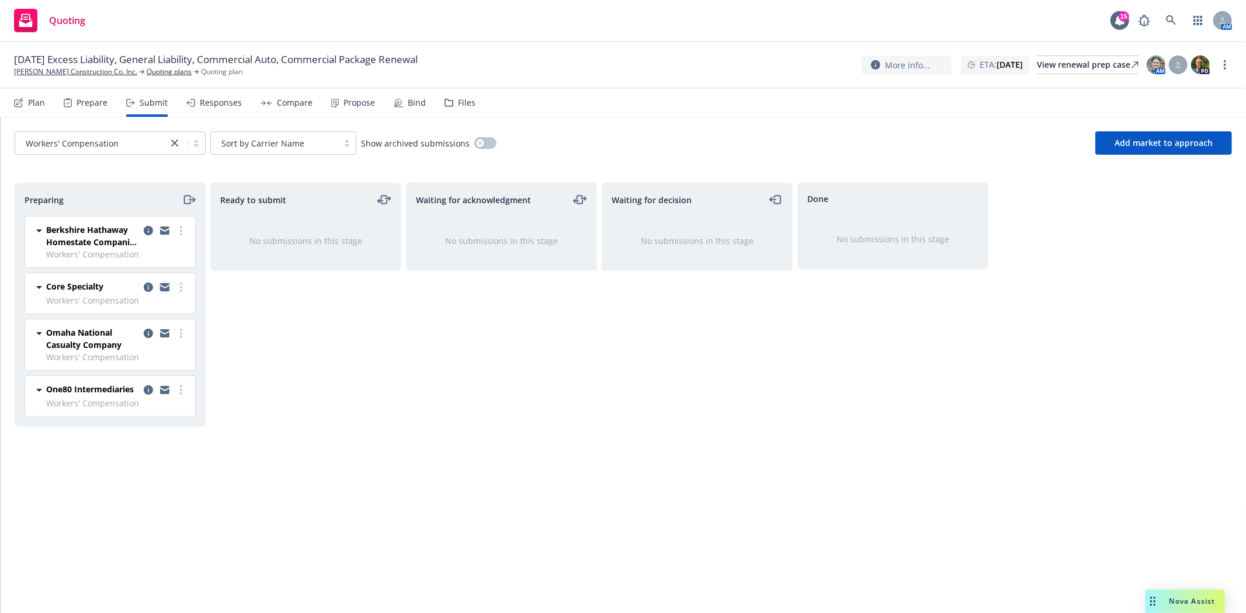
click at [160, 289] on icon "copy logging email" at bounding box center [164, 288] width 9 height 5
